Goal: Use online tool/utility: Utilize a website feature to perform a specific function

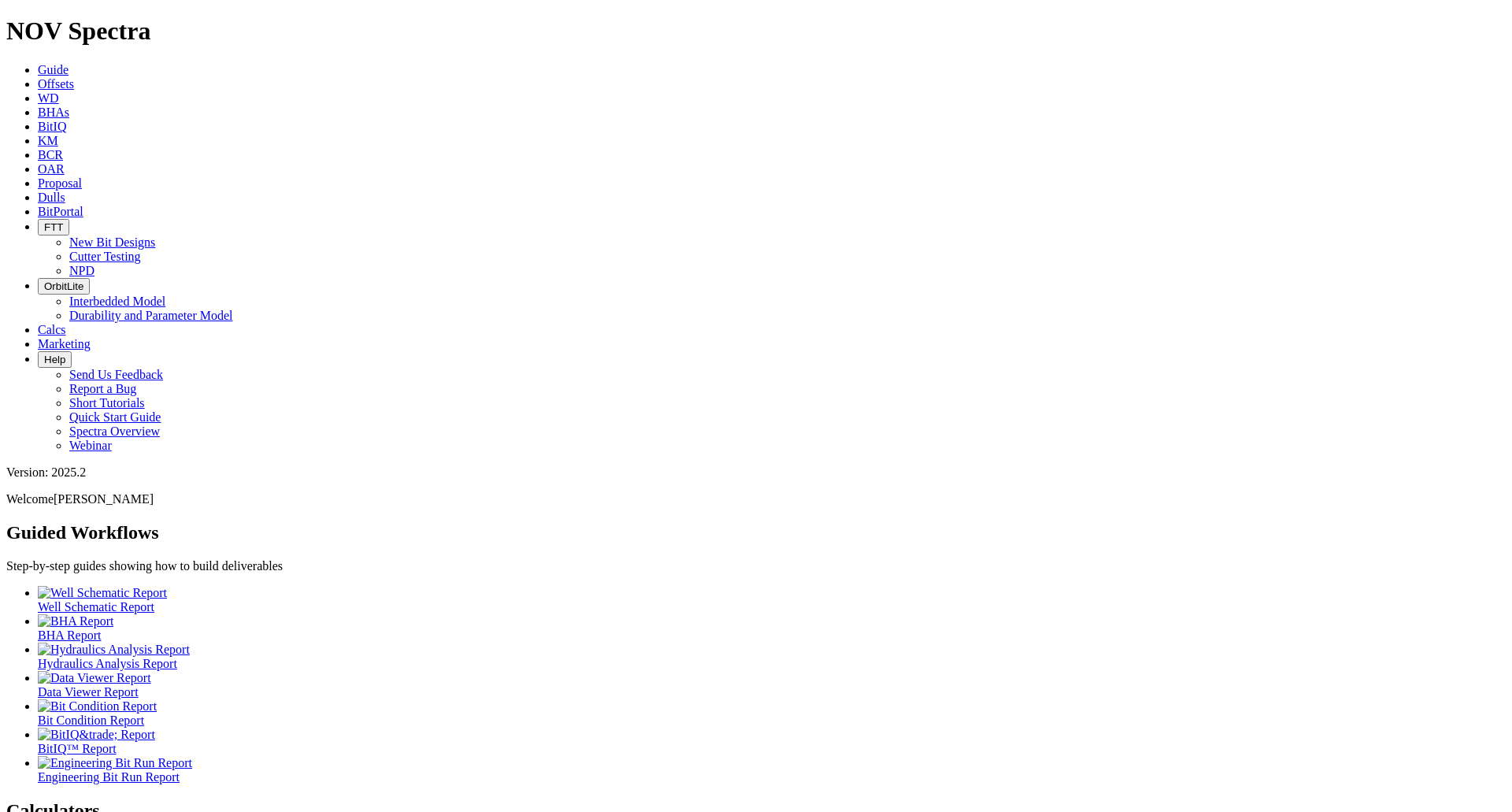
click at [38, 323] on icon at bounding box center [38, 329] width 0 height 13
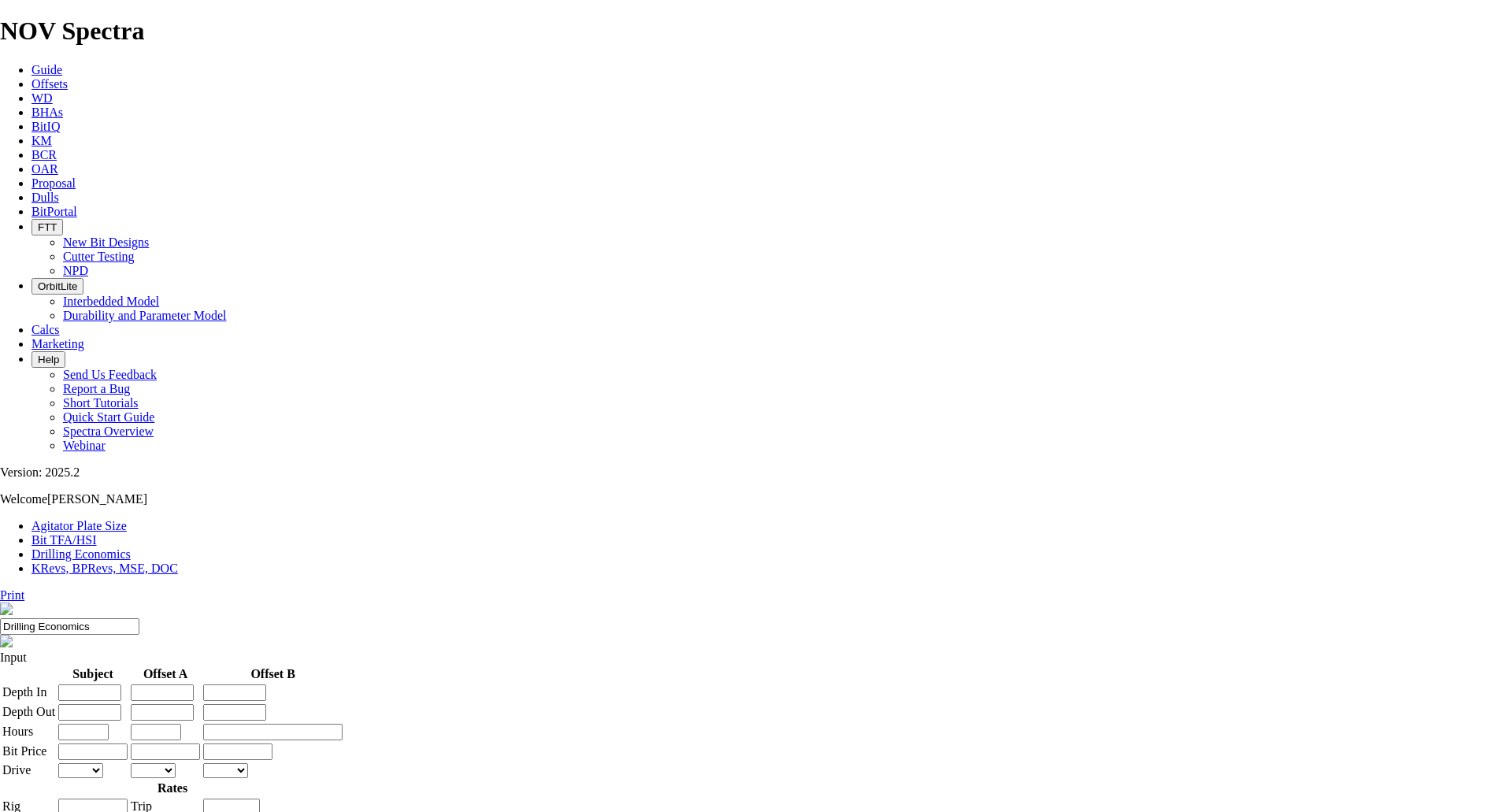
click at [178, 561] on link "KRevs, BPRevs, MSE, DOC" at bounding box center [104, 568] width 146 height 13
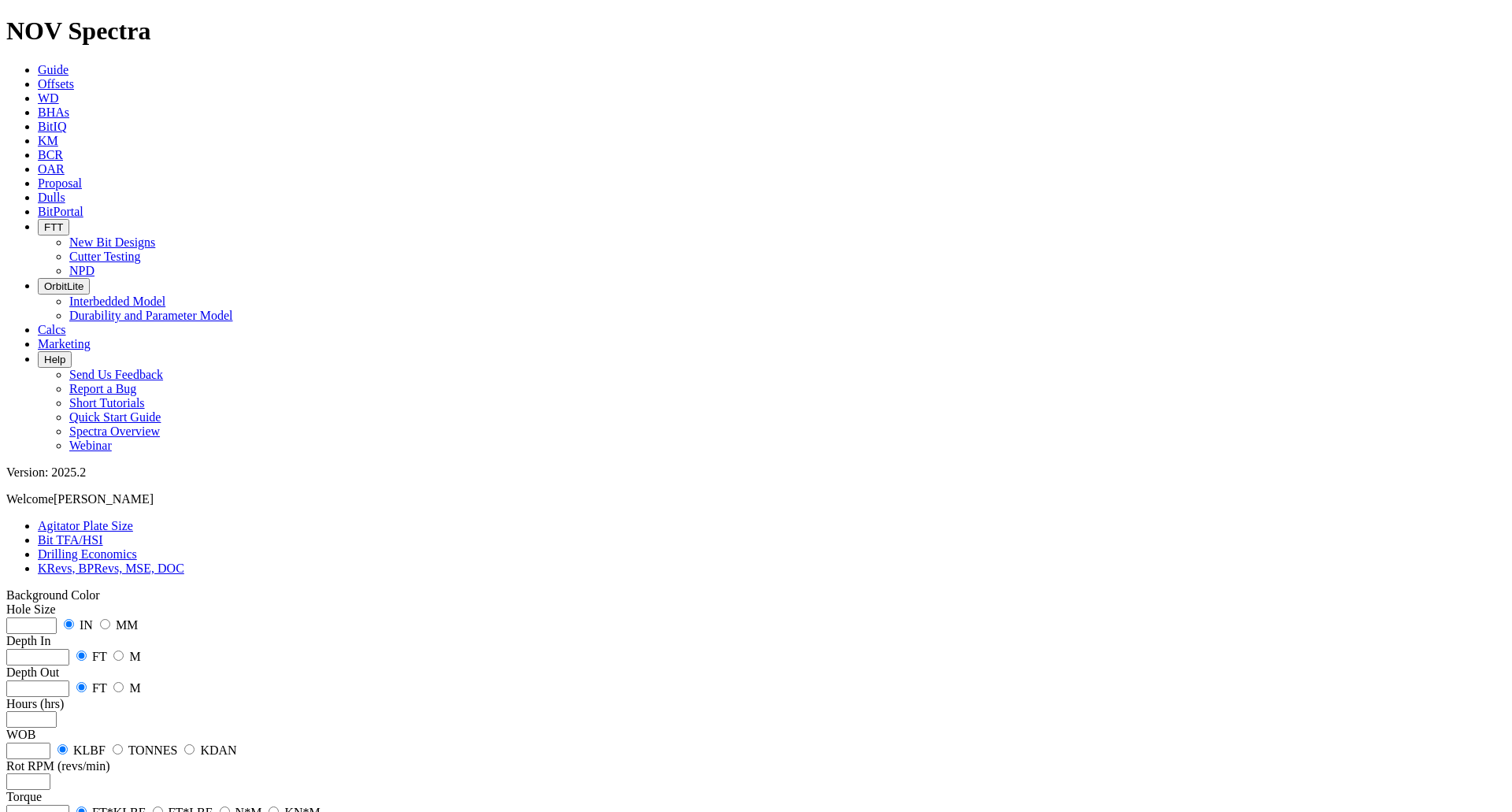
click at [111, 519] on link "Agitator Plate Size" at bounding box center [86, 525] width 96 height 13
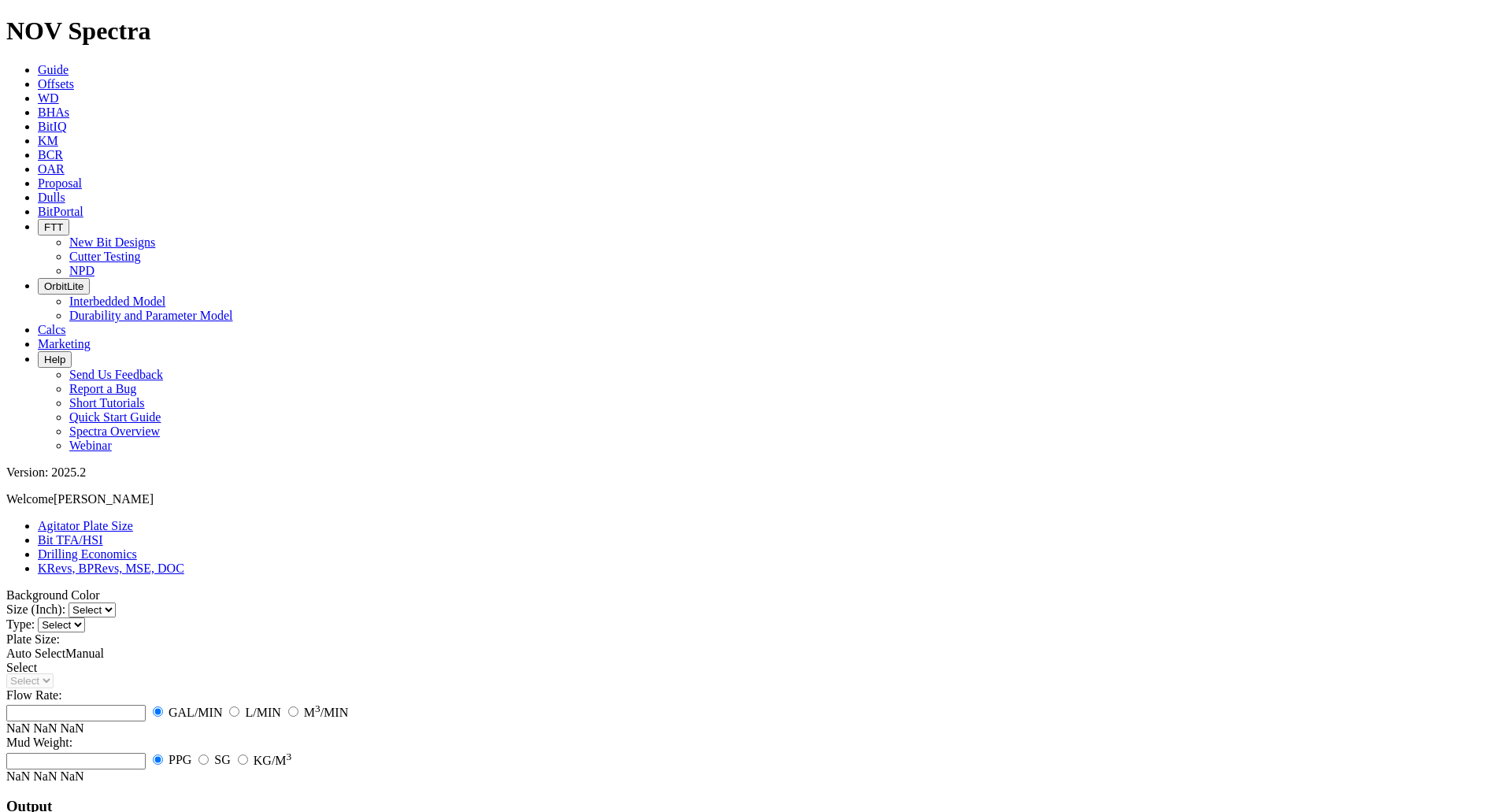
click at [104, 533] on link "Bit TFA/HSI" at bounding box center [71, 539] width 66 height 13
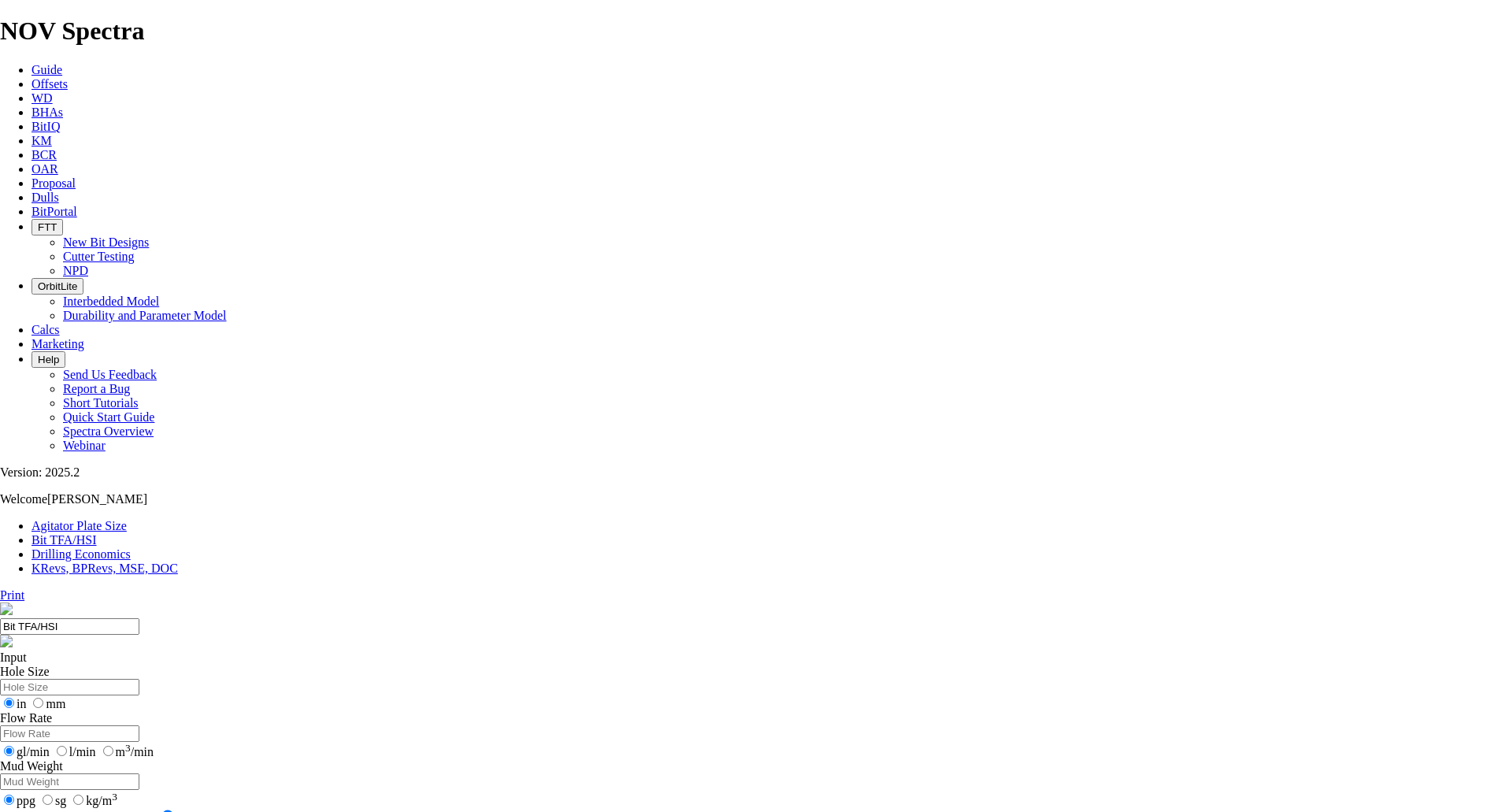
click at [139, 679] on input "Hole Size" at bounding box center [69, 687] width 139 height 17
type input "12.25"
click at [139, 725] on input "Flow Rate" at bounding box center [69, 733] width 139 height 17
type input "1000"
click at [139, 774] on input "Mud Weight" at bounding box center [69, 782] width 139 height 17
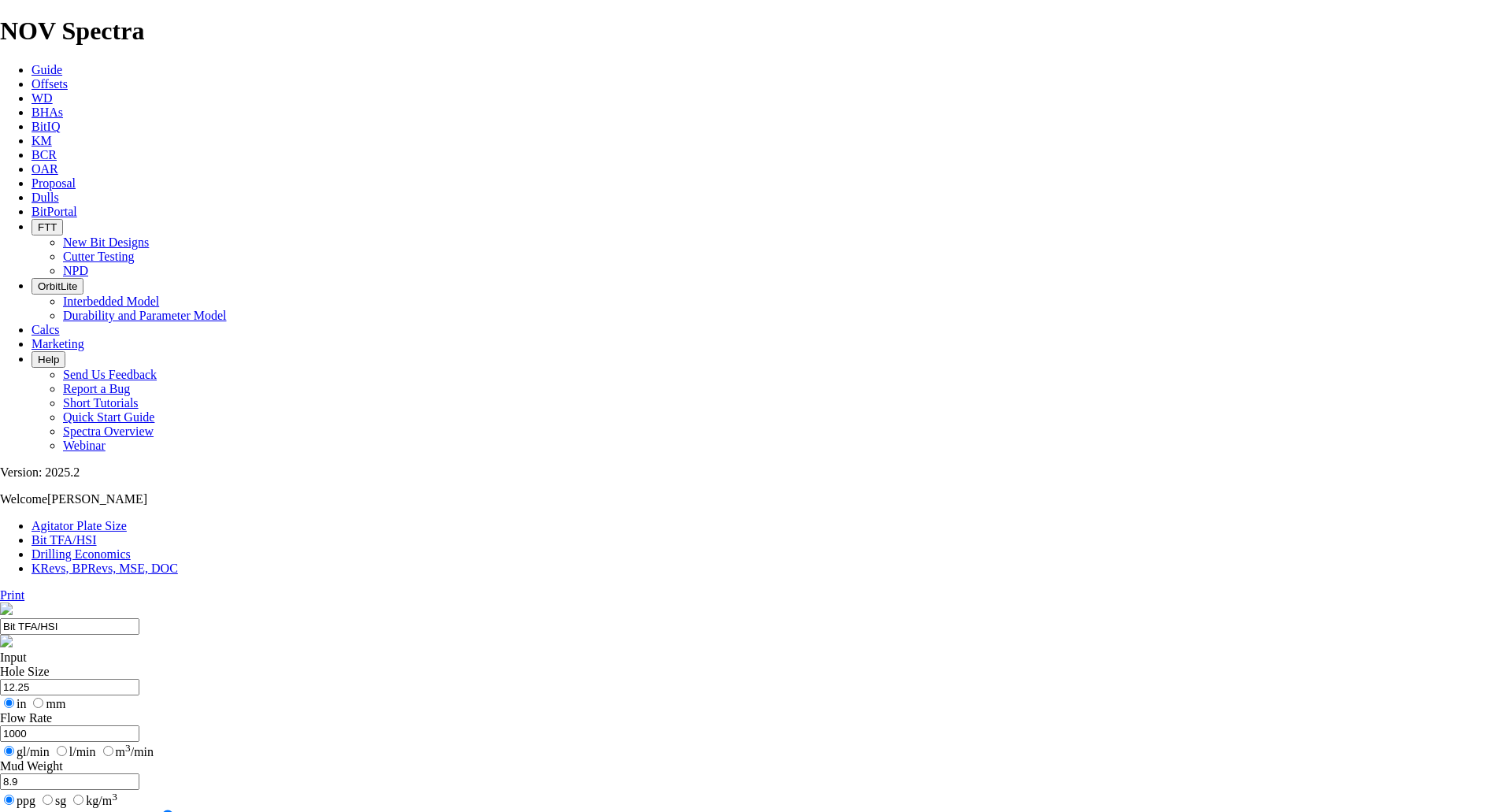
type input "8.9"
select select "number:8"
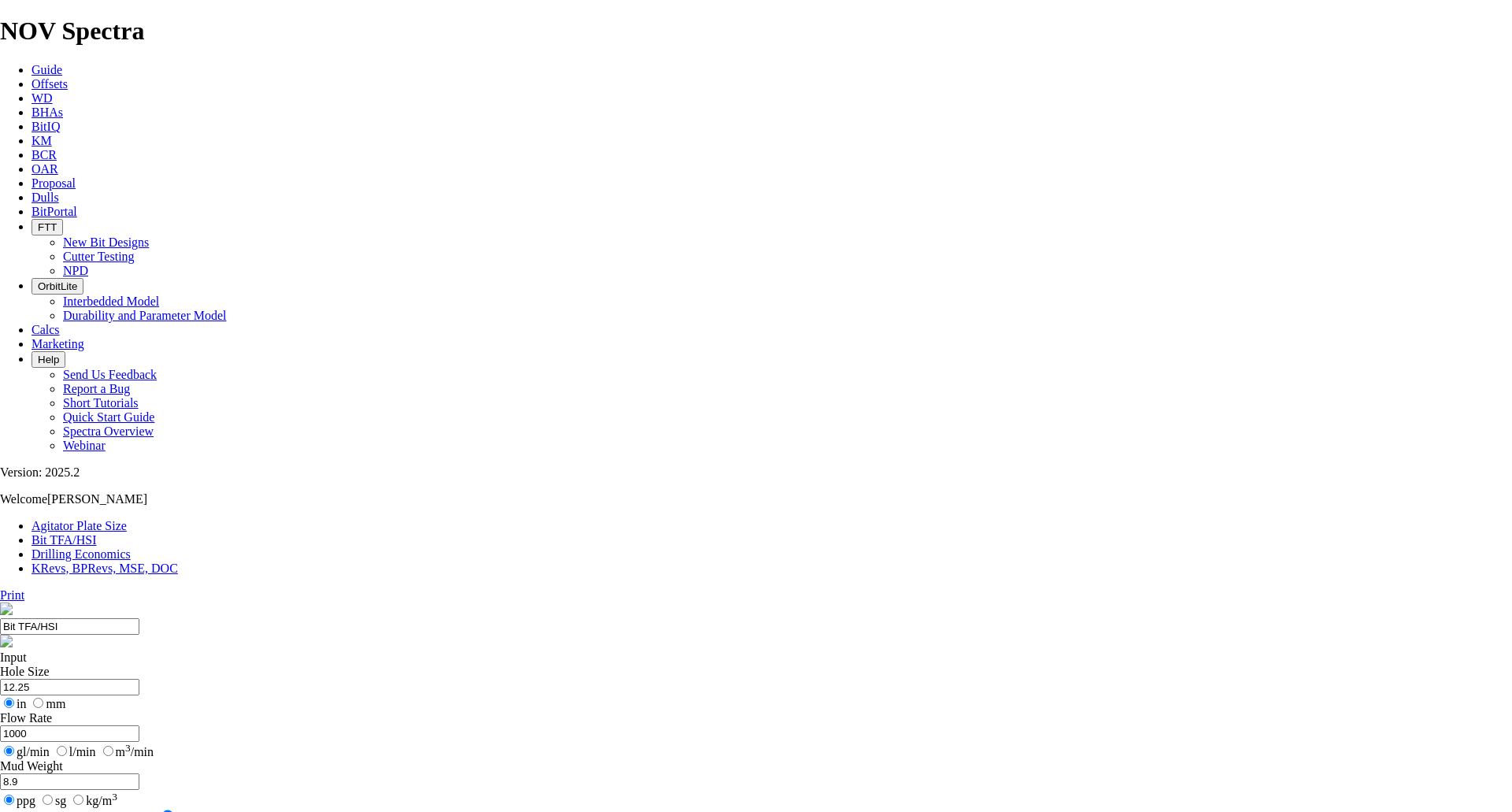
select select "number:8"
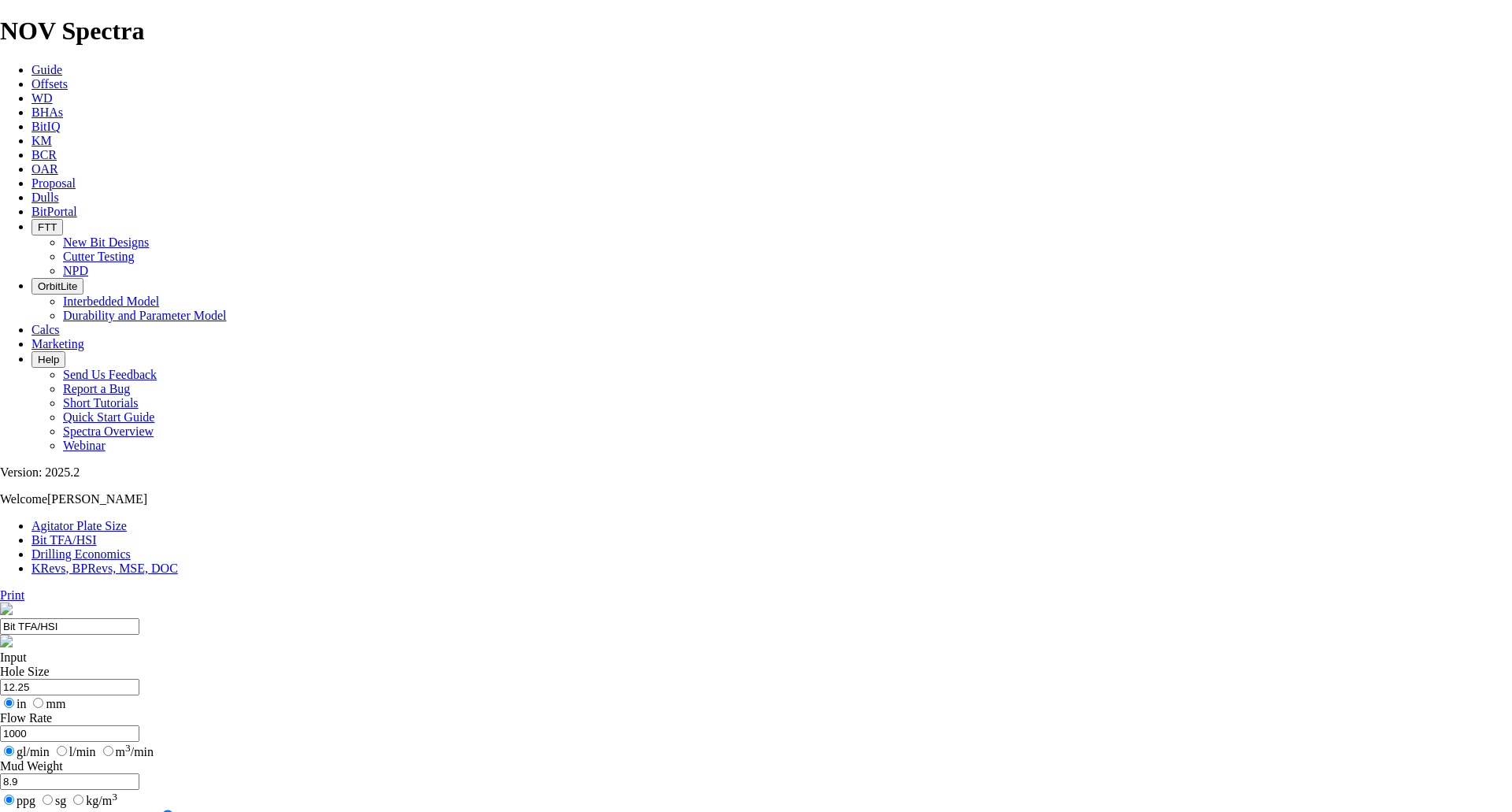
select select "number:10"
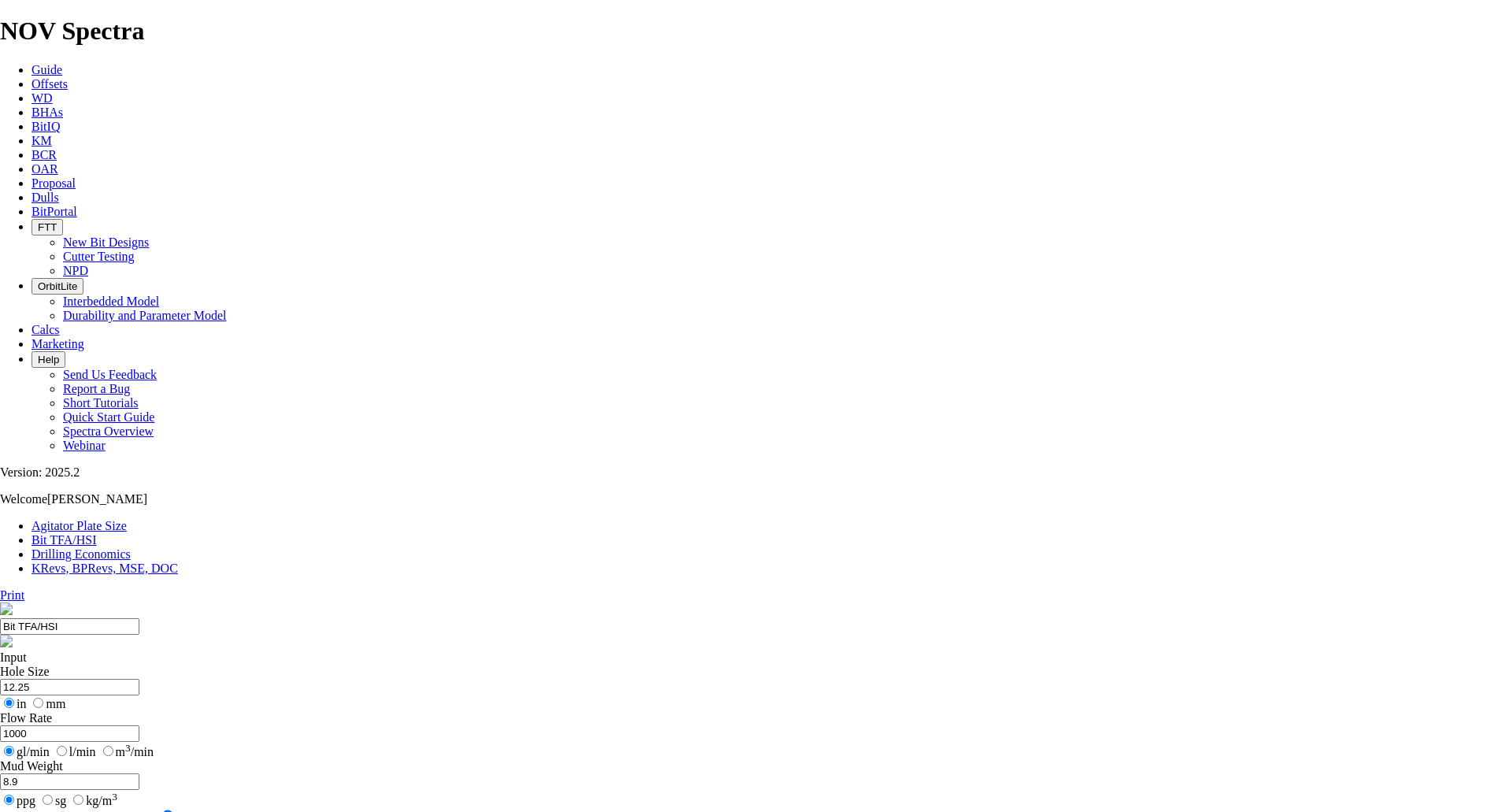
select select "number:10"
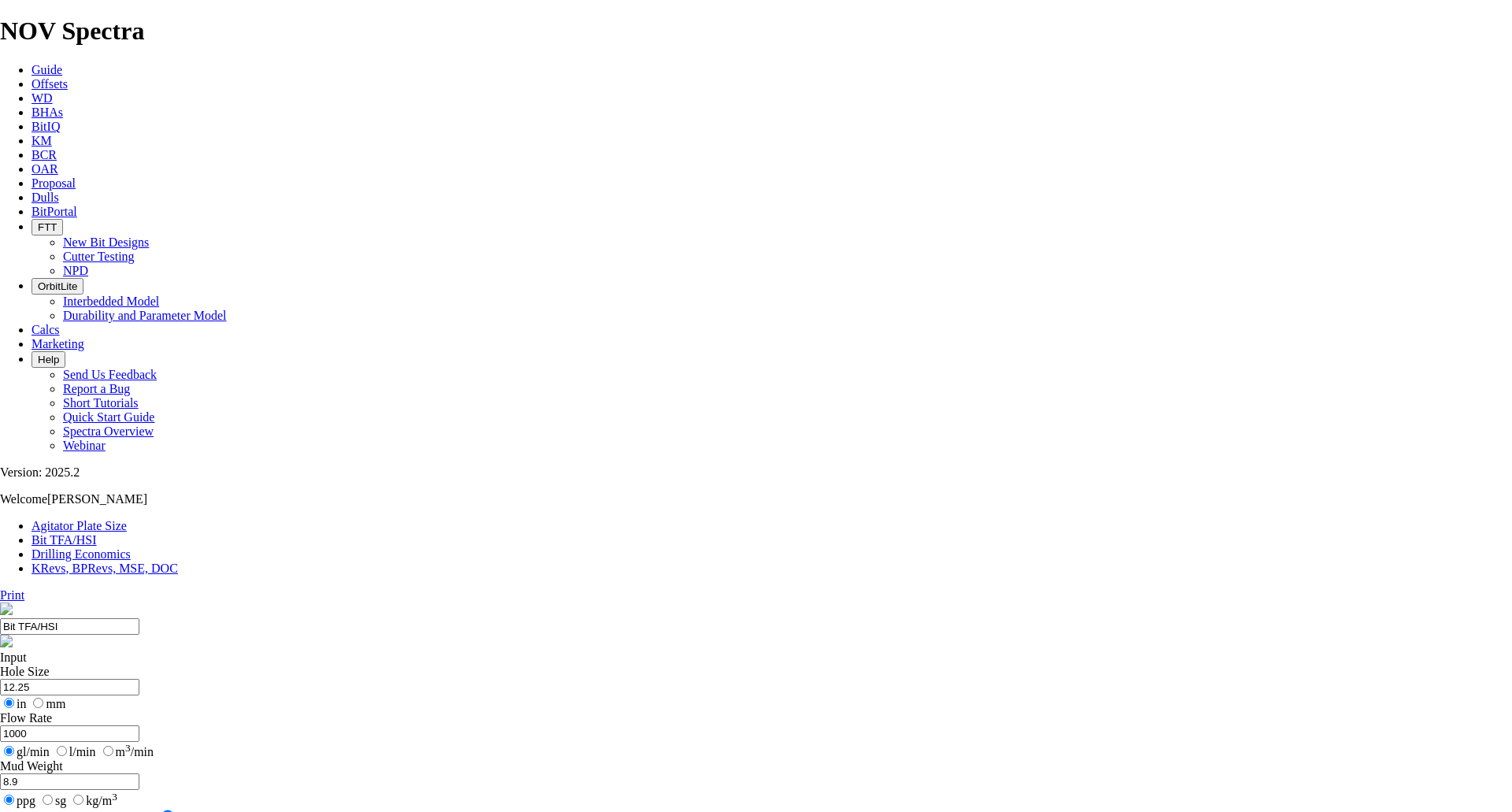
select select "number:9"
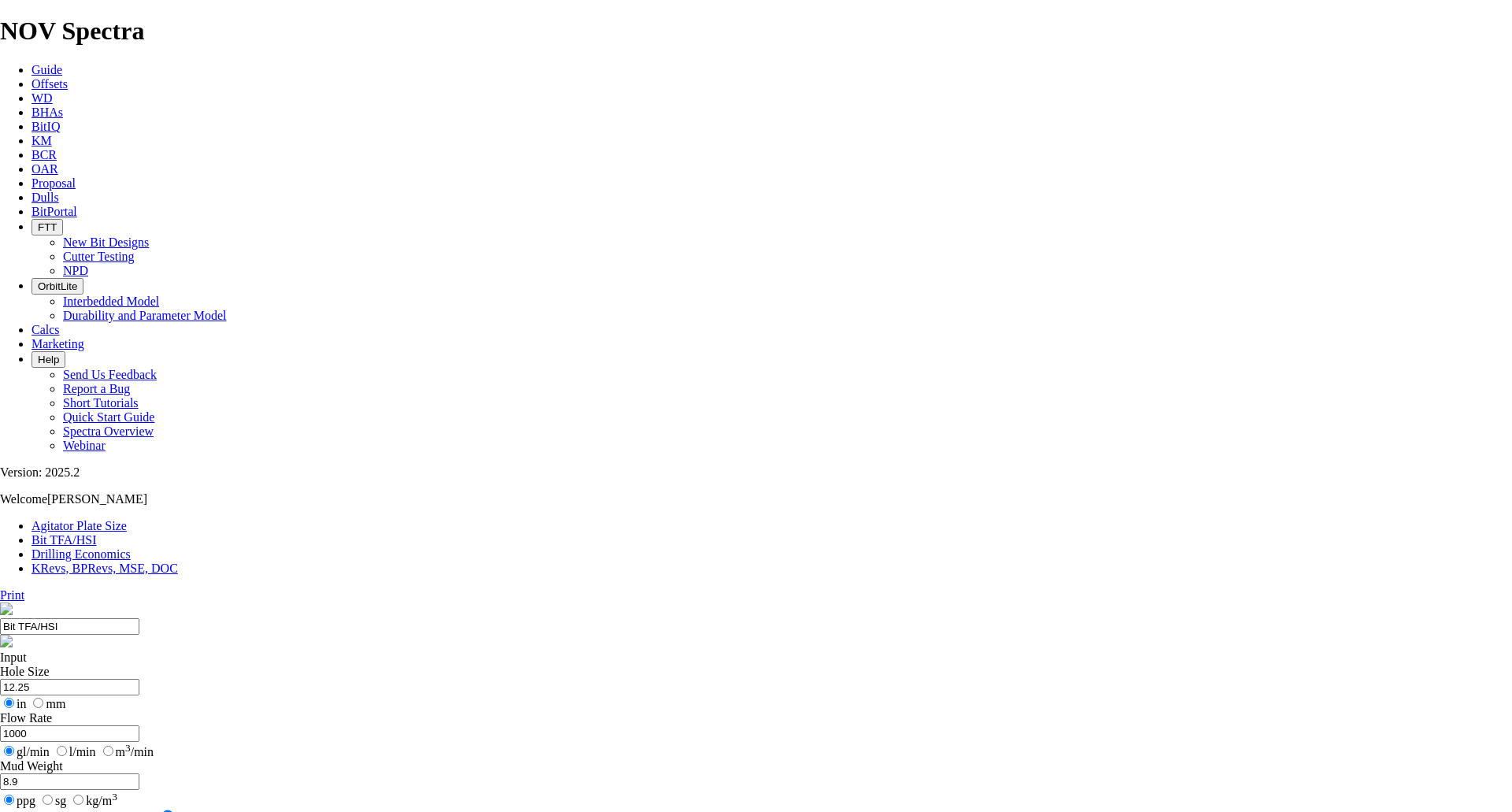
select select "number:9"
select select "number:10"
